Goal: Task Accomplishment & Management: Manage account settings

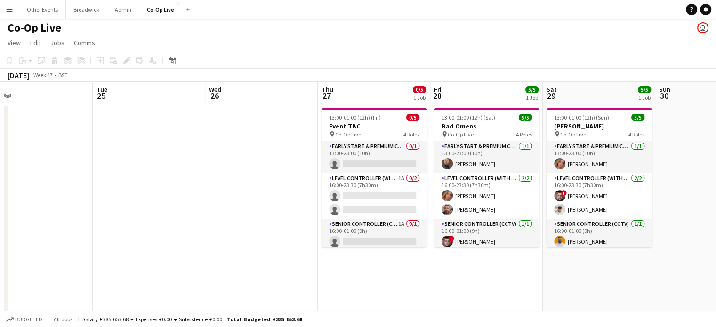
scroll to position [0, 358]
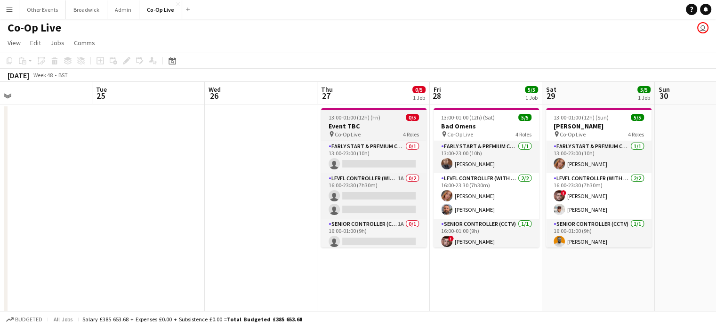
click at [346, 131] on span "Co-Op Live" at bounding box center [348, 134] width 26 height 7
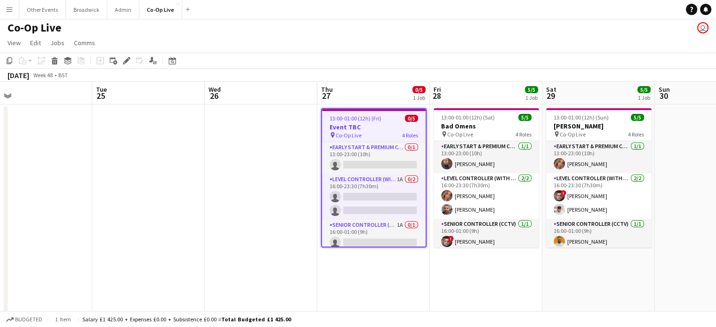
click at [348, 64] on app-toolbar "Copy Paste Paste Ctrl+V Paste with crew Ctrl+Shift+V Paste linked Job [GEOGRAPH…" at bounding box center [358, 61] width 716 height 16
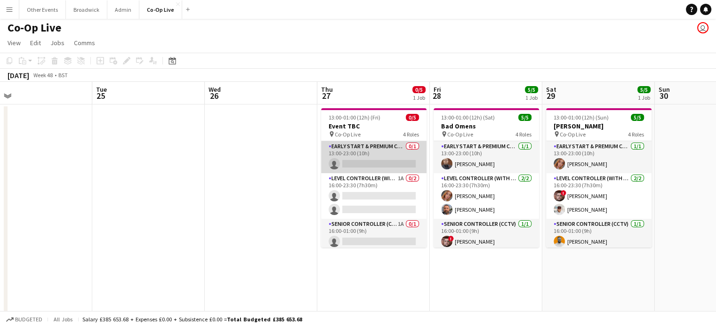
click at [372, 158] on app-card-role "Early Start & Premium Controller (with CCTV) 0/1 13:00-23:00 (10h) single-neutr…" at bounding box center [373, 157] width 105 height 32
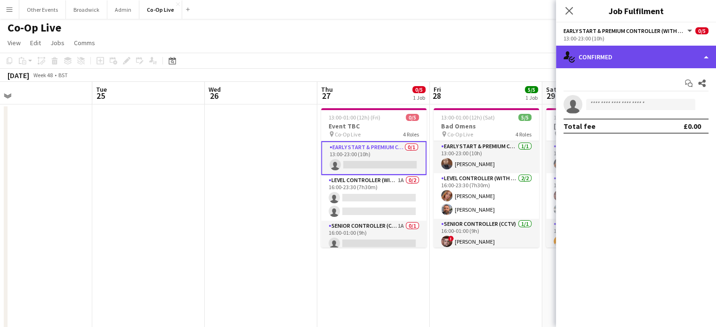
click at [672, 56] on div "single-neutral-actions-check-2 Confirmed" at bounding box center [636, 57] width 160 height 23
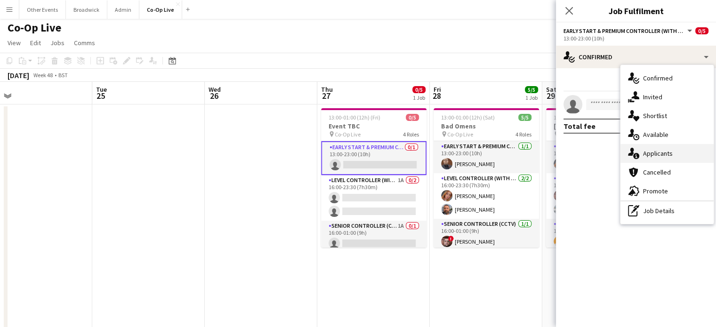
click at [664, 157] on span "Applicants" at bounding box center [658, 153] width 30 height 8
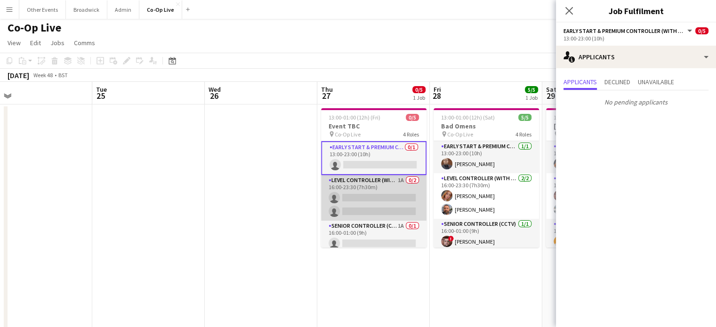
click at [362, 192] on app-card-role "Level Controller (with CCTV) 1A 0/2 16:00-23:30 (7h30m) single-neutral-actions …" at bounding box center [373, 198] width 105 height 46
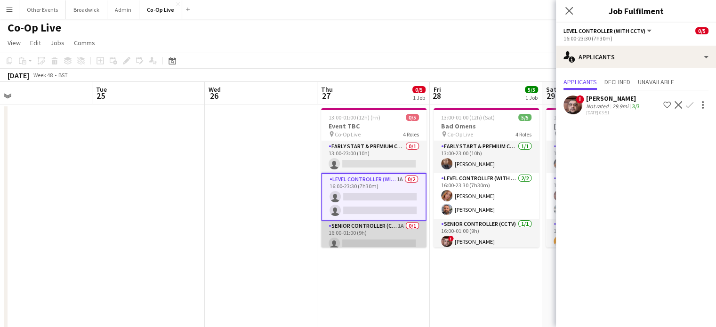
click at [369, 235] on app-card-role "Senior Controller (CCTV) 1A 0/1 16:00-01:00 (9h) single-neutral-actions" at bounding box center [373, 237] width 105 height 32
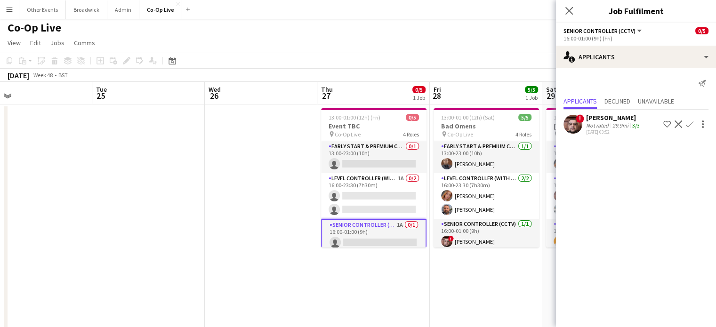
scroll to position [36, 0]
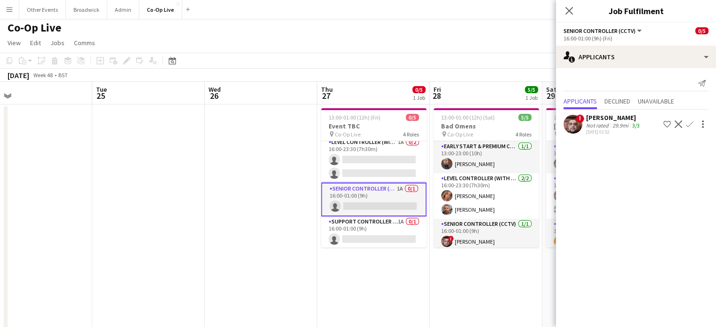
click at [369, 235] on app-card-role "Support Controller (with CCTV) 1A 0/1 16:00-01:00 (9h) single-neutral-actions" at bounding box center [373, 232] width 105 height 32
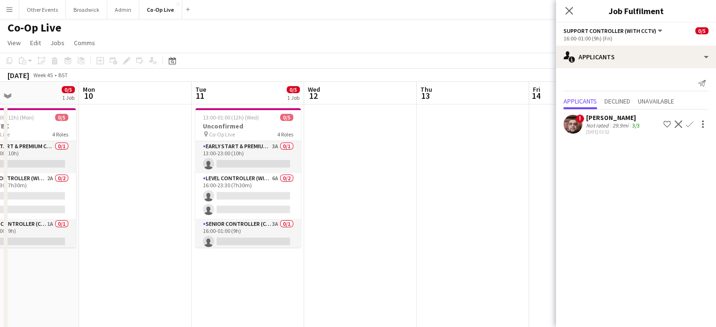
scroll to position [0, 296]
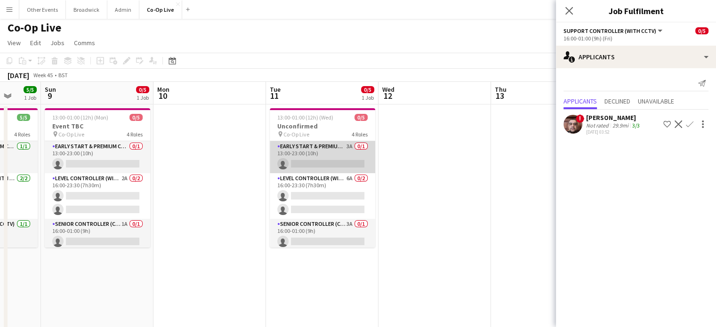
click at [316, 165] on app-card-role "Early Start & Premium Controller (with CCTV) 3A 0/1 13:00-23:00 (10h) single-ne…" at bounding box center [322, 157] width 105 height 32
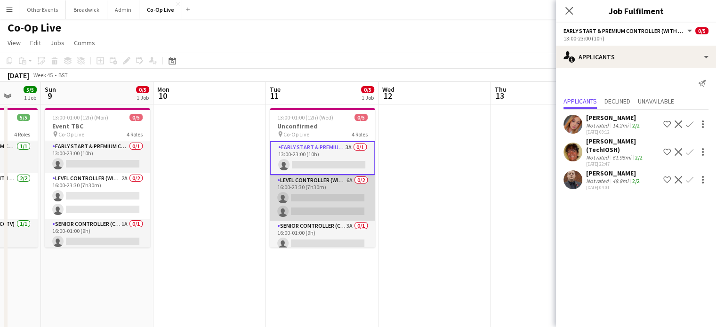
click at [320, 193] on app-card-role "Level Controller (with CCTV) 6A 0/2 16:00-23:30 (7h30m) single-neutral-actions …" at bounding box center [322, 198] width 105 height 46
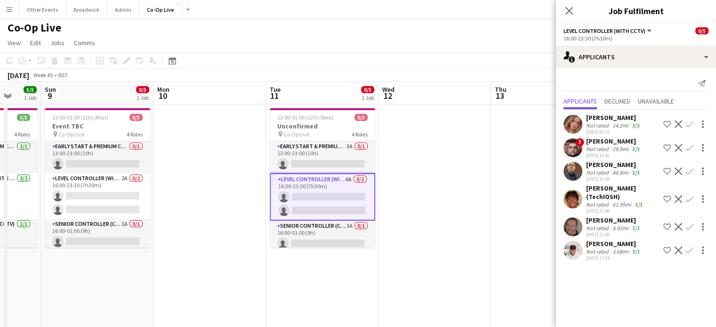
scroll to position [36, 0]
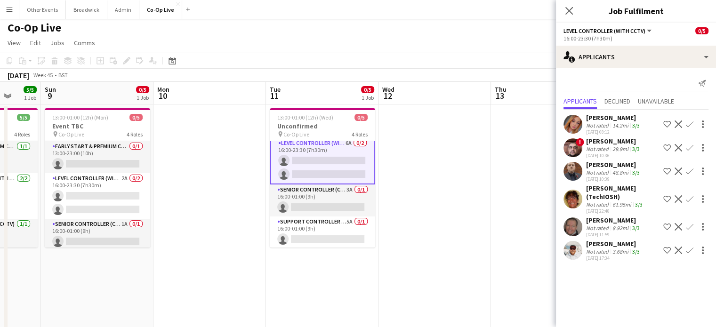
click at [320, 193] on app-card-role "Senior Controller (CCTV) 3A 0/1 16:00-01:00 (9h) single-neutral-actions" at bounding box center [322, 200] width 105 height 32
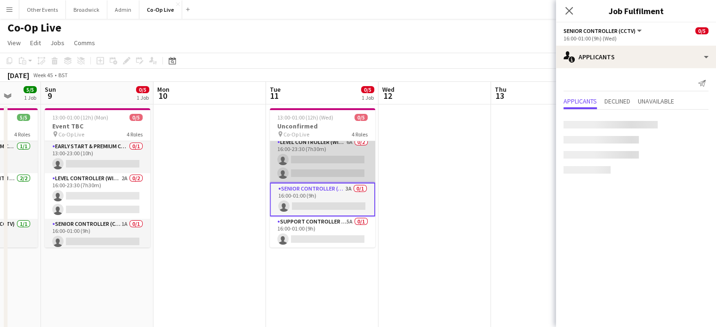
scroll to position [36, 0]
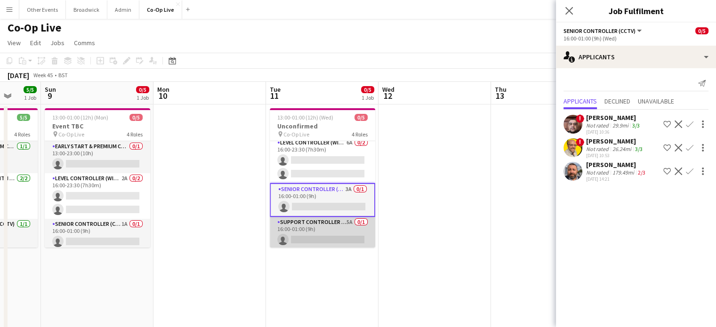
click at [320, 222] on app-card-role "Support Controller (with CCTV) 5A 0/1 16:00-01:00 (9h) single-neutral-actions" at bounding box center [322, 233] width 105 height 32
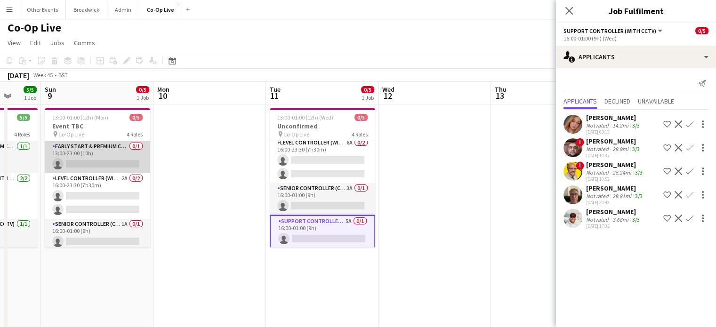
click at [118, 161] on app-card-role "Early Start & Premium Controller (with CCTV) 0/1 13:00-23:00 (10h) single-neutr…" at bounding box center [97, 157] width 105 height 32
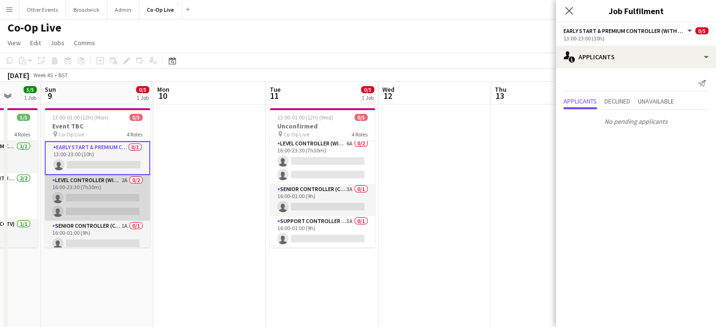
click at [109, 194] on app-card-role "Level Controller (with CCTV) 2A 0/2 16:00-23:30 (7h30m) single-neutral-actions …" at bounding box center [97, 198] width 105 height 46
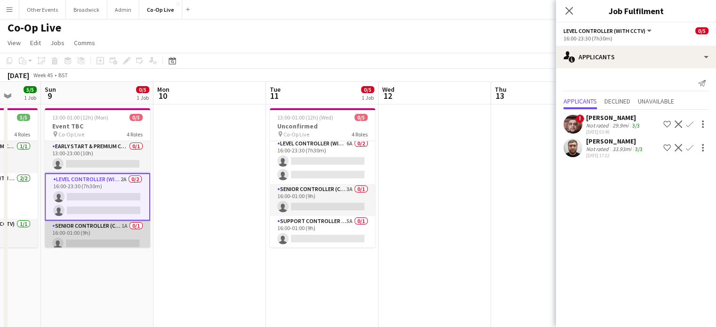
click at [110, 231] on app-card-role "Senior Controller (CCTV) 1A 0/1 16:00-01:00 (9h) single-neutral-actions" at bounding box center [97, 237] width 105 height 32
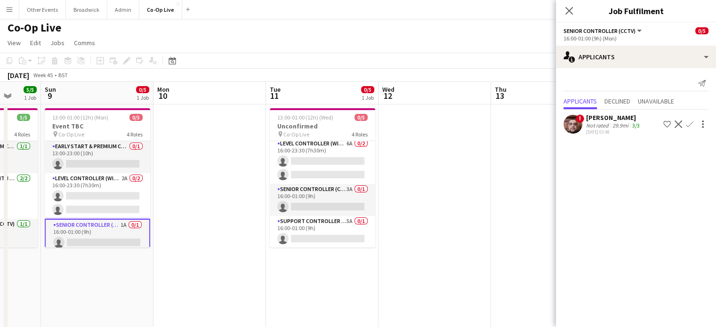
scroll to position [36, 0]
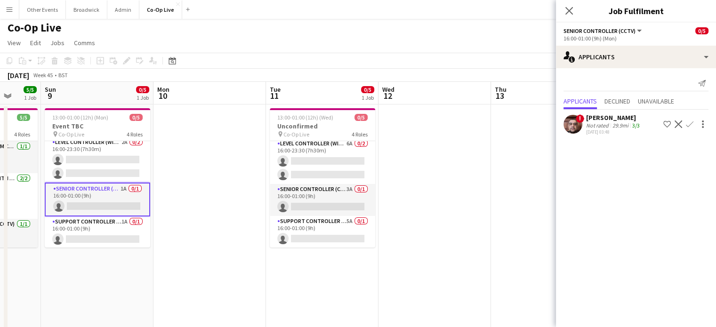
click at [110, 231] on app-card-role "Support Controller (with CCTV) 1A 0/1 16:00-01:00 (9h) single-neutral-actions" at bounding box center [97, 232] width 105 height 32
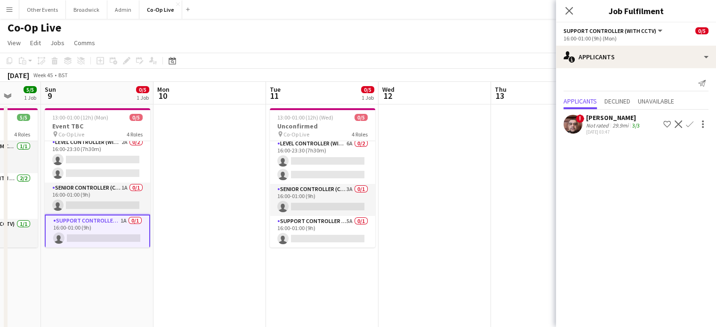
click at [309, 63] on app-toolbar "Copy Paste Paste Ctrl+V Paste with crew Ctrl+Shift+V Paste linked Job [GEOGRAPH…" at bounding box center [358, 61] width 716 height 16
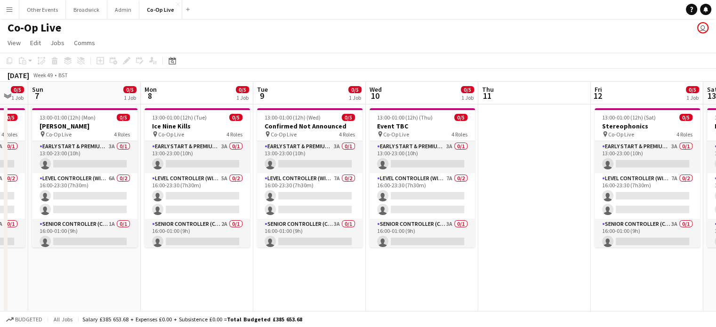
scroll to position [0, 326]
